Goal: Task Accomplishment & Management: Manage account settings

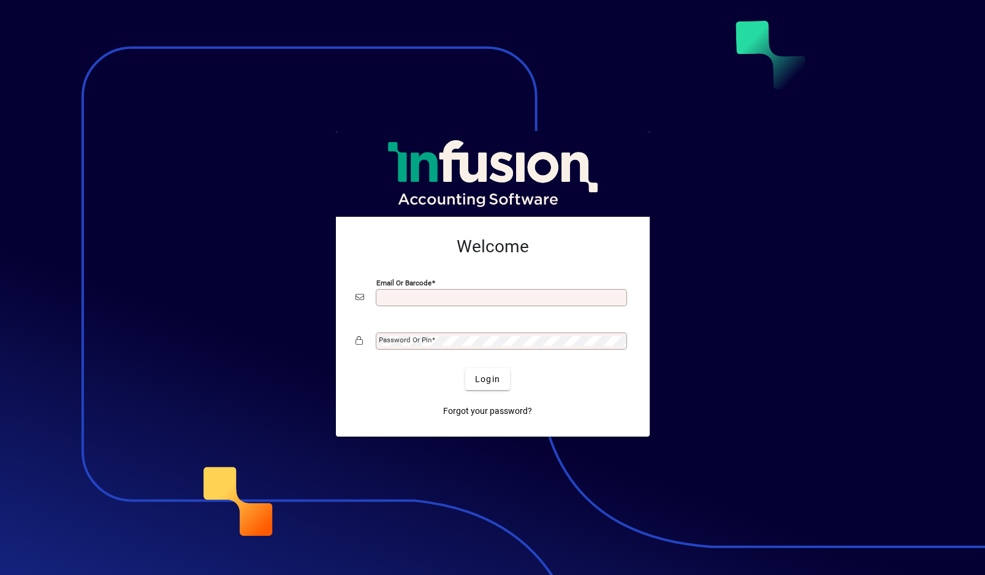
click at [303, 271] on div at bounding box center [492, 287] width 985 height 575
click at [418, 296] on mat-label "Email or Barcode" at bounding box center [406, 296] width 55 height 9
click at [418, 296] on input "Email or Barcode" at bounding box center [503, 298] width 248 height 10
click at [444, 292] on div "Email or Barcode" at bounding box center [501, 297] width 251 height 17
click at [440, 297] on input "Email or Barcode" at bounding box center [503, 298] width 248 height 10
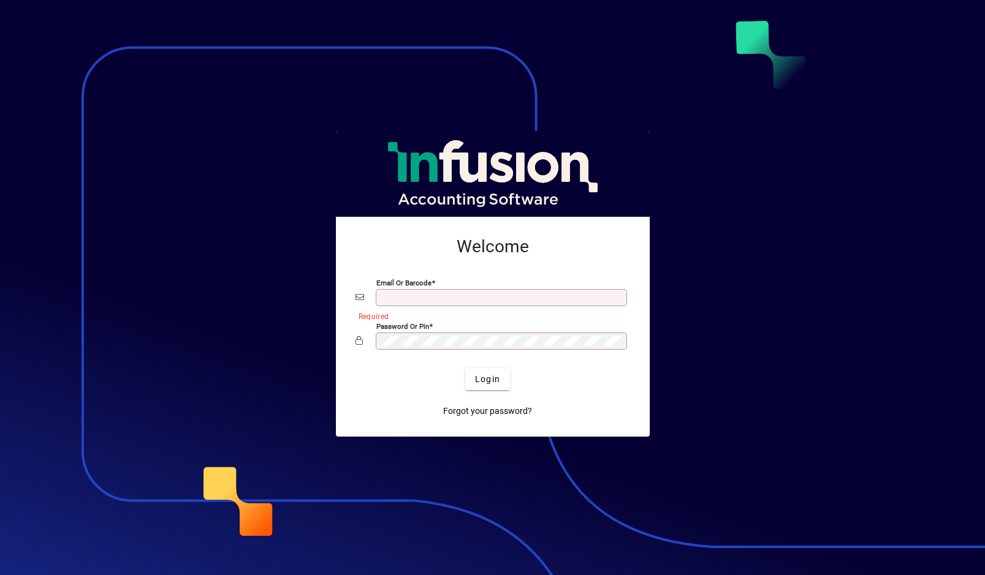
type input "**********"
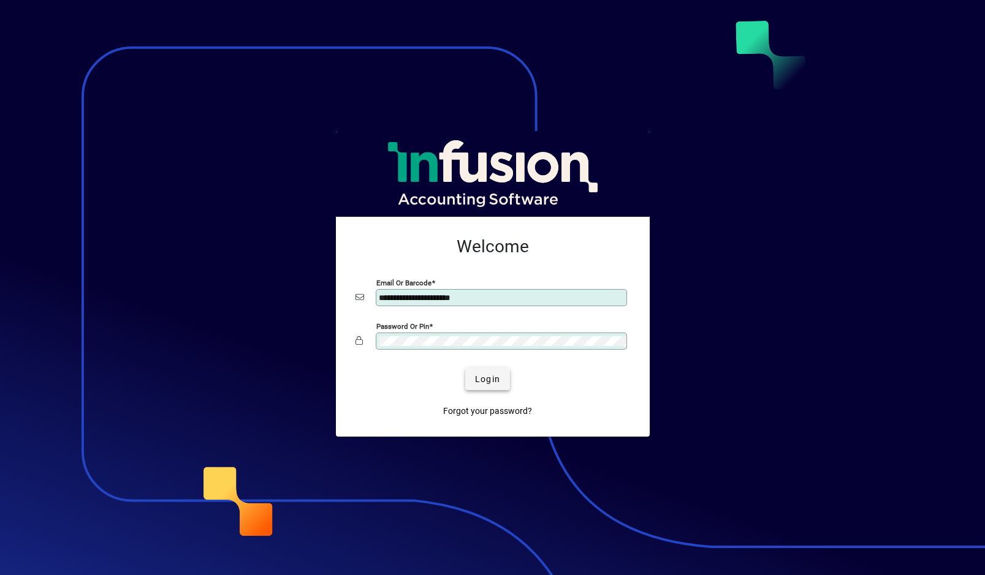
click at [486, 376] on span "Login" at bounding box center [487, 379] width 25 height 13
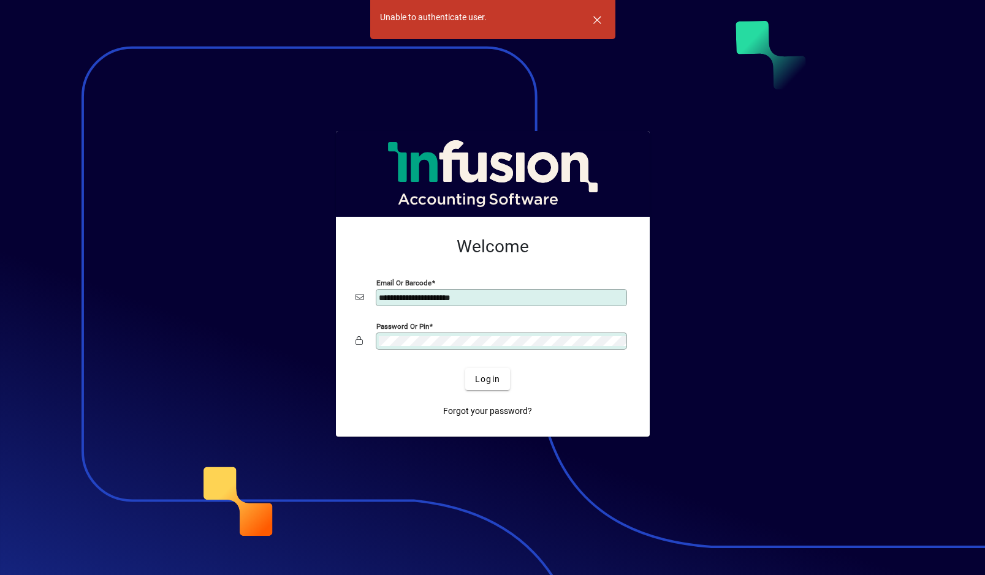
drag, startPoint x: 267, startPoint y: 312, endPoint x: 469, endPoint y: 306, distance: 202.9
click at [267, 312] on div at bounding box center [492, 287] width 985 height 575
click at [526, 304] on div "**********" at bounding box center [501, 297] width 251 height 17
click at [140, 166] on div at bounding box center [492, 287] width 985 height 575
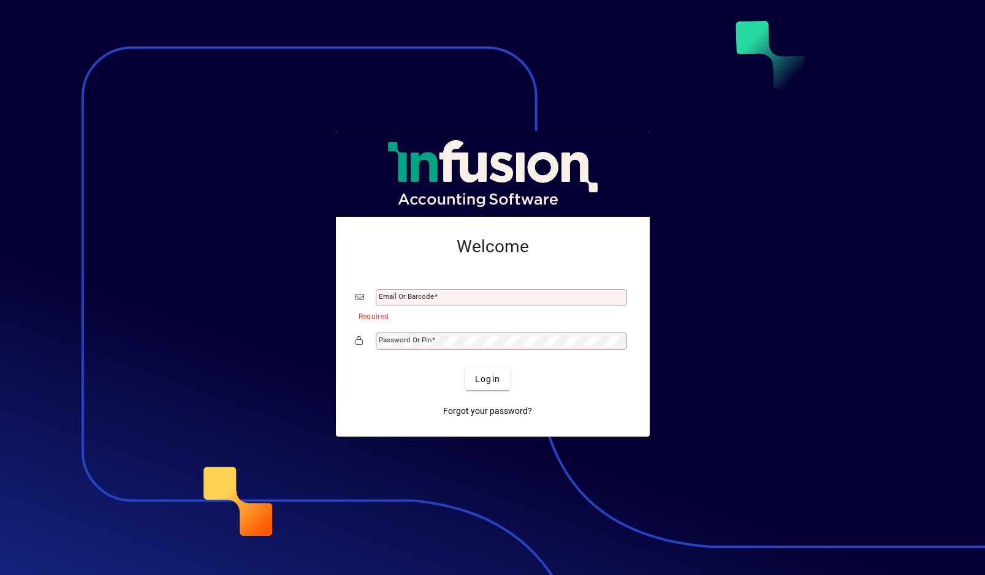
click at [466, 289] on div "Email or Barcode" at bounding box center [501, 297] width 251 height 17
click at [451, 293] on input "Email or Barcode" at bounding box center [503, 298] width 248 height 10
paste input "**********"
type input "**********"
click at [379, 256] on h2 "Welcome" at bounding box center [492, 247] width 274 height 21
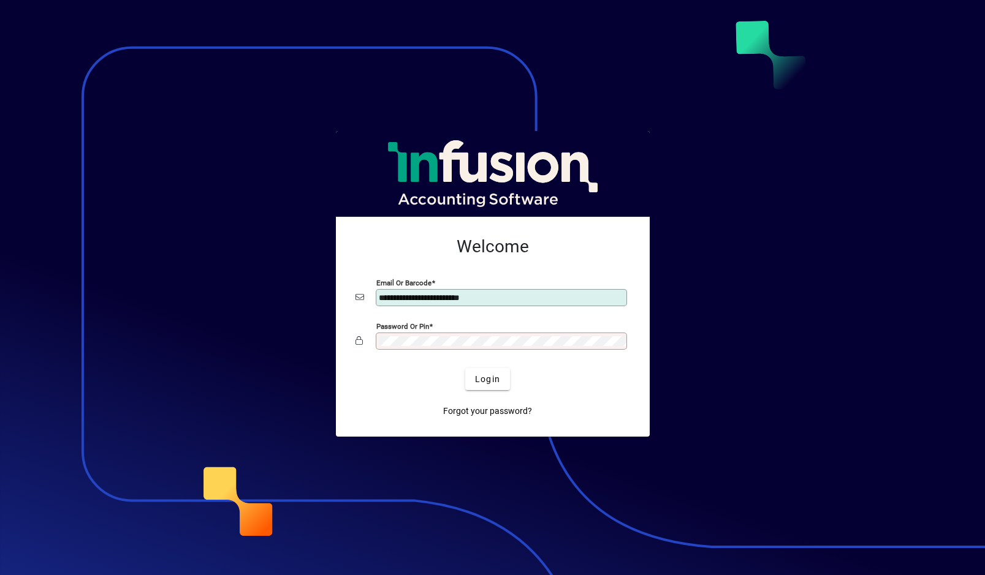
click at [346, 331] on mat-card-content "**********" at bounding box center [493, 295] width 294 height 137
drag, startPoint x: 493, startPoint y: 376, endPoint x: 529, endPoint y: 380, distance: 36.5
click at [494, 376] on span "Login" at bounding box center [487, 379] width 25 height 13
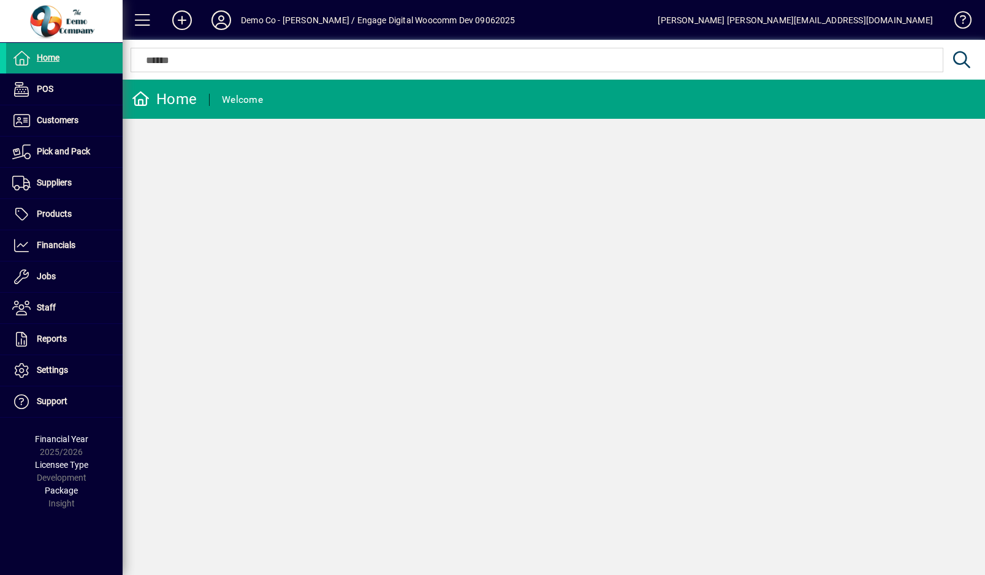
click at [289, 16] on div "Demo Co - [PERSON_NAME] / Engage Digital Woocomm Dev 09062025" at bounding box center [378, 20] width 274 height 20
click at [227, 16] on icon at bounding box center [221, 20] width 25 height 20
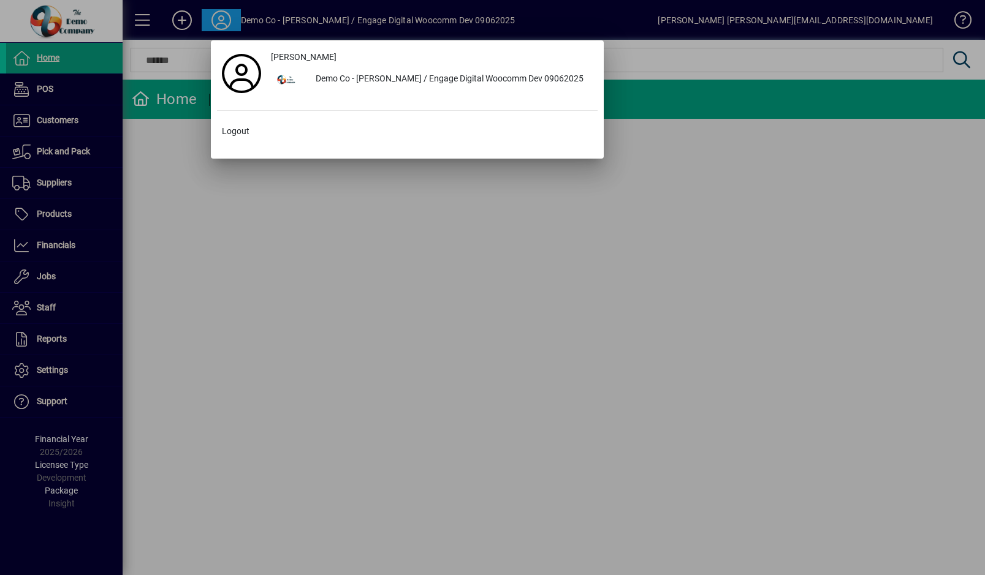
click at [213, 16] on div at bounding box center [492, 287] width 985 height 575
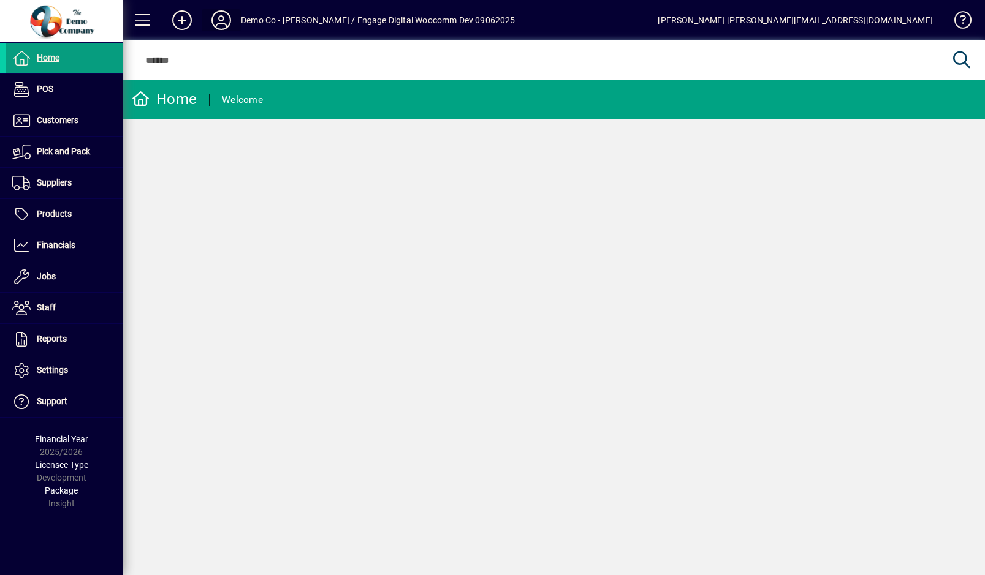
click at [226, 21] on icon at bounding box center [221, 20] width 25 height 20
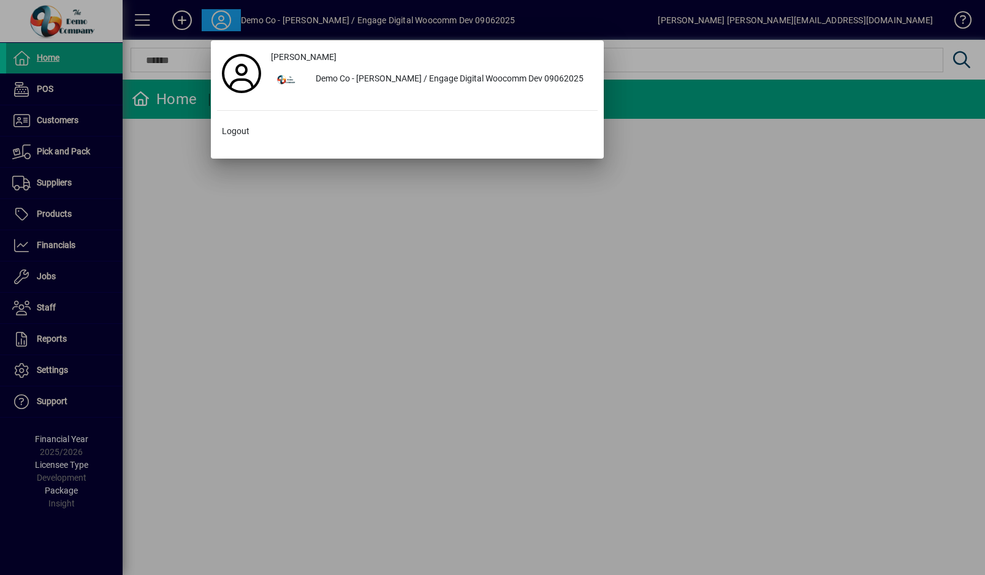
click at [567, 238] on div at bounding box center [492, 287] width 985 height 575
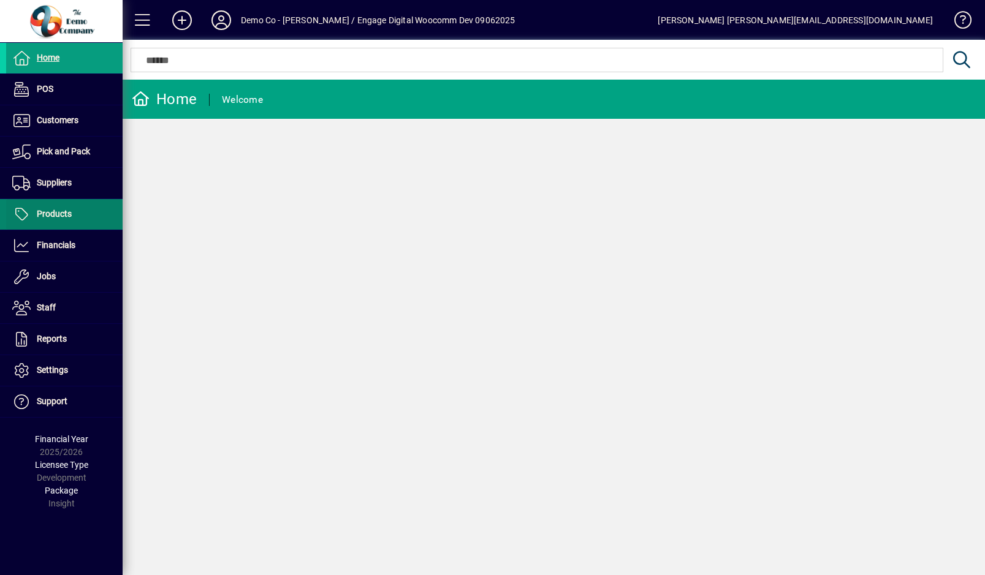
click at [44, 219] on span "Products" at bounding box center [39, 214] width 66 height 15
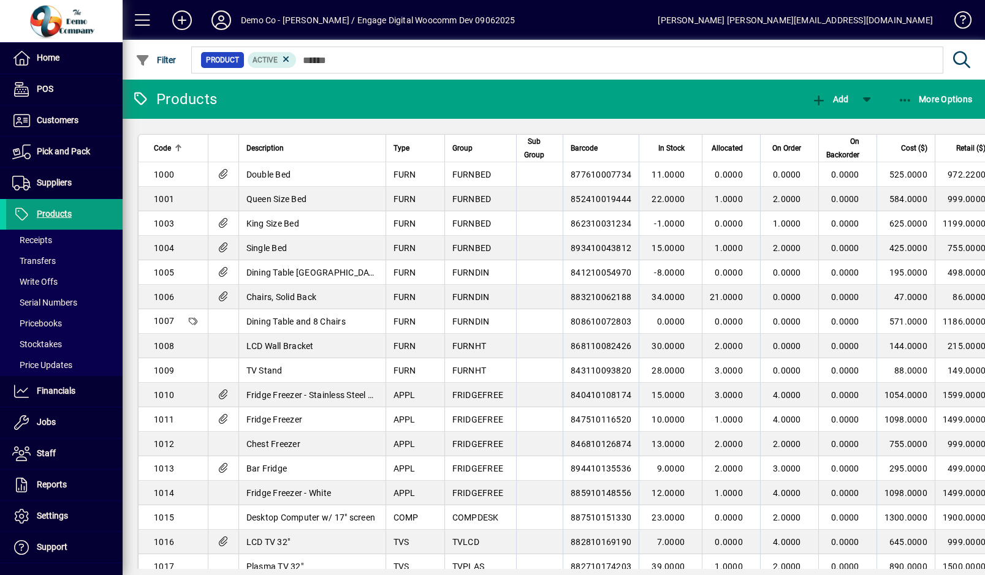
click at [69, 28] on div at bounding box center [61, 21] width 115 height 35
click at [55, 18] on div at bounding box center [61, 21] width 115 height 35
